Goal: Find specific page/section: Find specific page/section

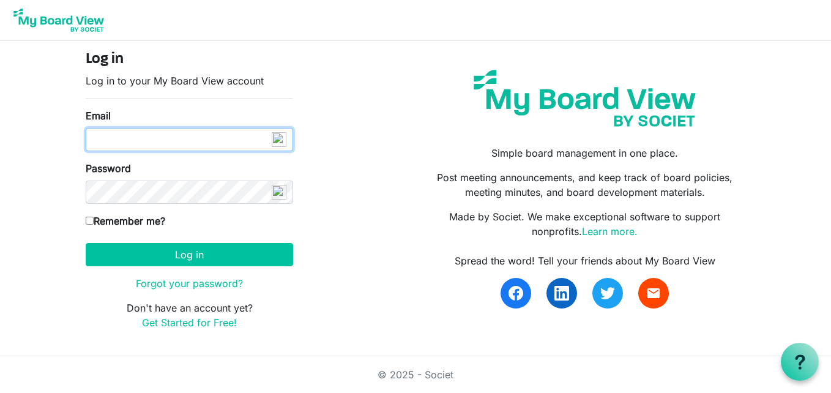
click at [225, 136] on input "Email" at bounding box center [189, 139] width 207 height 23
type input "[EMAIL_ADDRESS][DOMAIN_NAME]"
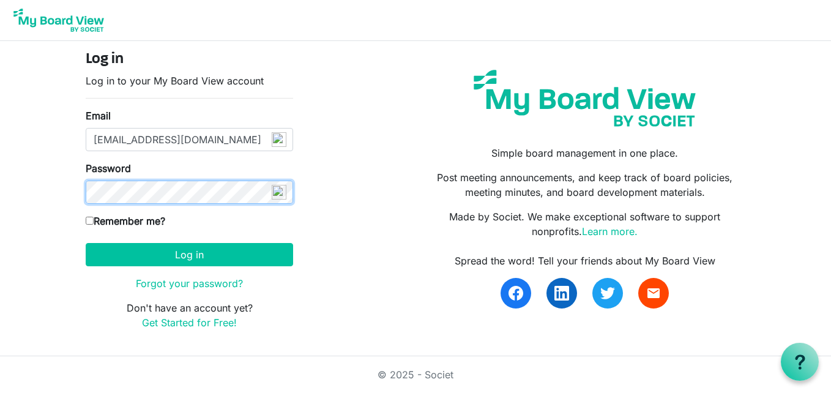
click at [86, 243] on button "Log in" at bounding box center [189, 254] width 207 height 23
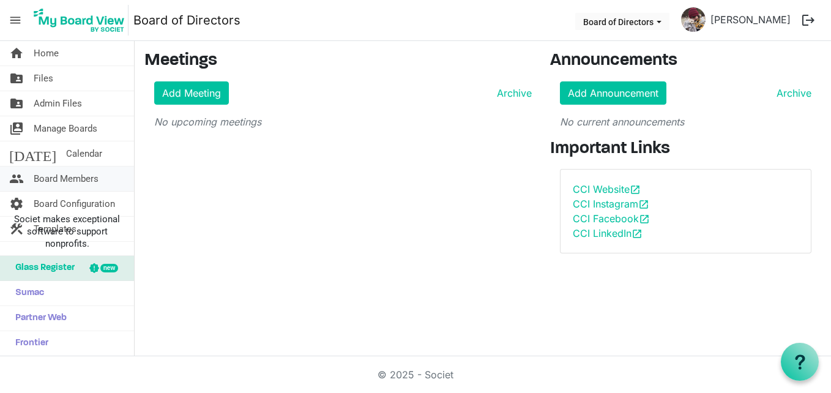
click at [91, 180] on span "Board Members" at bounding box center [66, 178] width 65 height 24
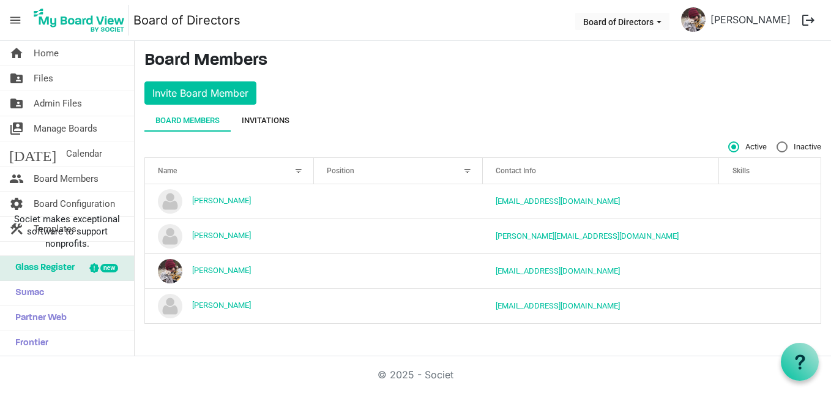
click at [275, 118] on div "Invitations" at bounding box center [266, 120] width 48 height 12
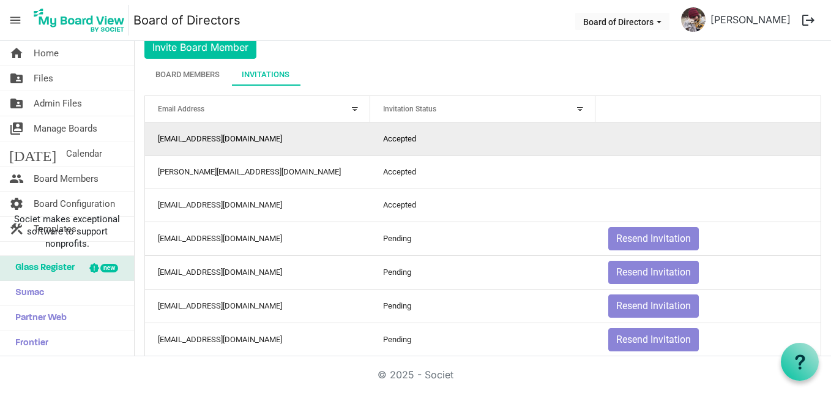
scroll to position [66, 0]
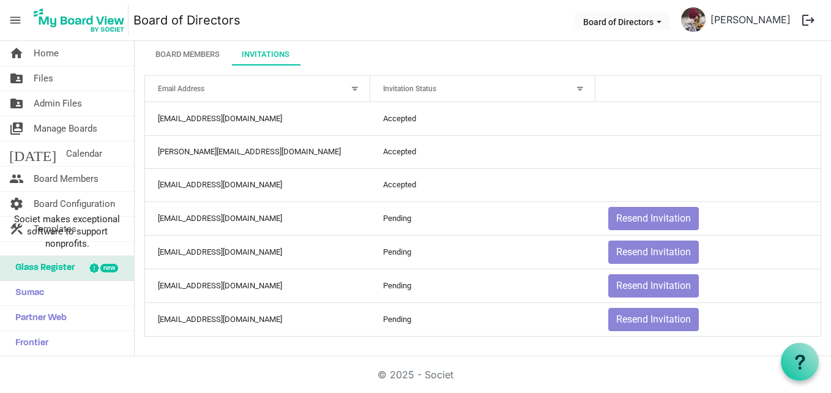
click at [73, 270] on span "Glass Register" at bounding box center [41, 268] width 65 height 24
